Goal: Find contact information: Find contact information

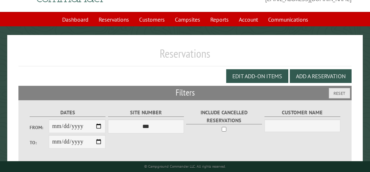
scroll to position [34, 0]
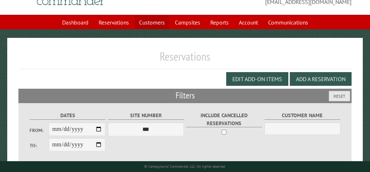
click at [155, 22] on link "Customers" at bounding box center [152, 23] width 34 height 14
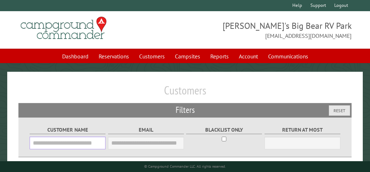
click at [57, 143] on input "Customer Name" at bounding box center [68, 143] width 76 height 13
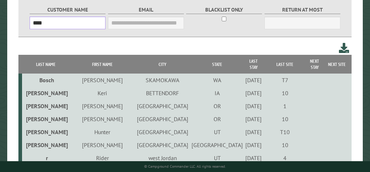
scroll to position [121, 0]
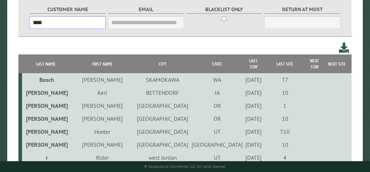
type input "****"
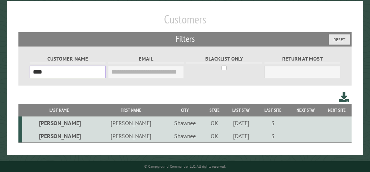
scroll to position [73, 0]
click at [166, 121] on td "Shawnee" at bounding box center [185, 123] width 39 height 13
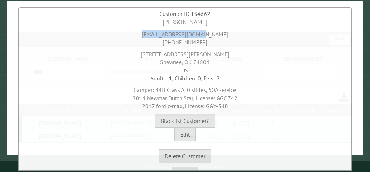
drag, startPoint x: 151, startPoint y: 35, endPoint x: 222, endPoint y: 35, distance: 71.2
click at [223, 35] on div "[EMAIL_ADDRESS][DOMAIN_NAME] [PHONE_NUMBER]" at bounding box center [185, 37] width 328 height 20
copy div "[EMAIL_ADDRESS][DOMAIN_NAME]"
